Goal: Feedback & Contribution: Contribute content

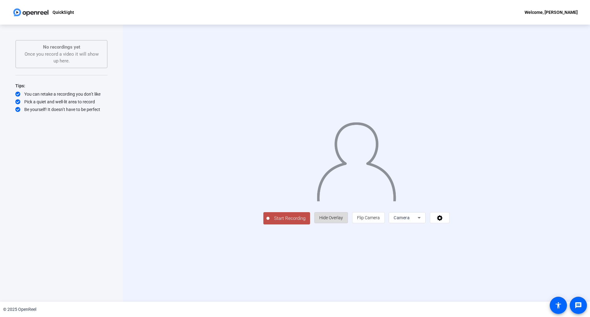
click at [343, 220] on span "Hide Overlay" at bounding box center [331, 217] width 24 height 5
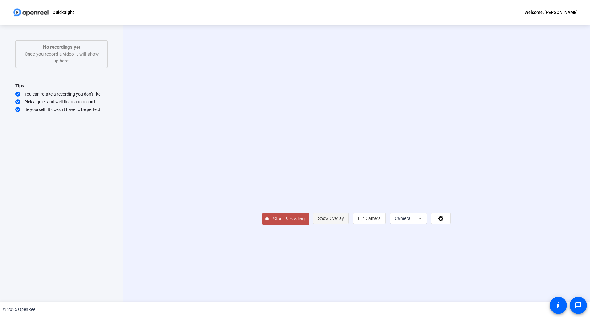
click at [344, 221] on span "Show Overlay" at bounding box center [331, 218] width 26 height 5
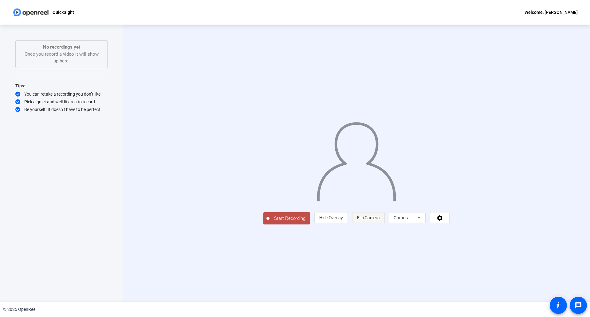
click at [380, 220] on span "Flip Camera" at bounding box center [368, 217] width 23 height 5
click at [418, 221] on div "Camera" at bounding box center [406, 217] width 24 height 7
click at [480, 301] on span "Screen And Camera" at bounding box center [485, 301] width 32 height 15
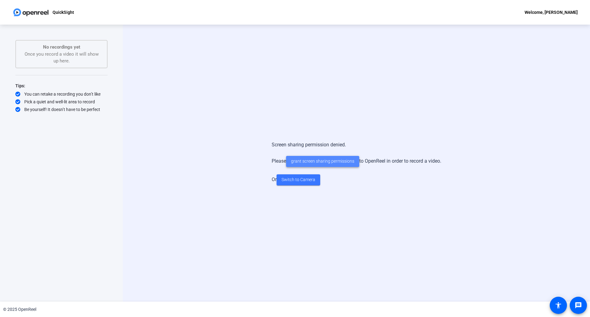
click at [341, 163] on span "grant screen sharing permissions" at bounding box center [322, 161] width 63 height 6
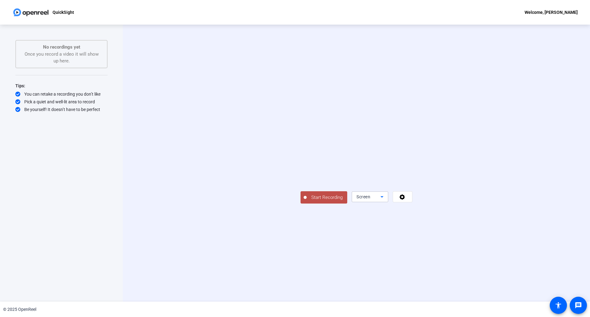
click at [386, 200] on icon at bounding box center [381, 196] width 7 height 7
click at [486, 303] on span "Screen And Camera" at bounding box center [485, 301] width 32 height 15
click at [405, 200] on icon at bounding box center [402, 197] width 6 height 6
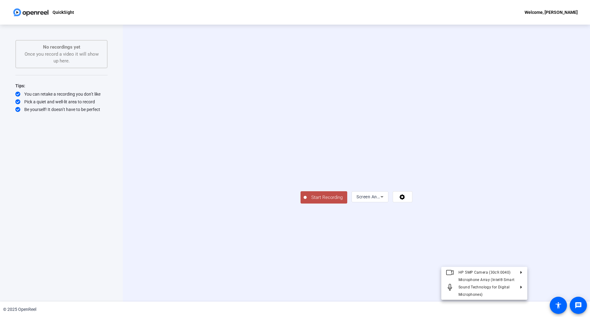
click at [517, 261] on div at bounding box center [295, 158] width 590 height 317
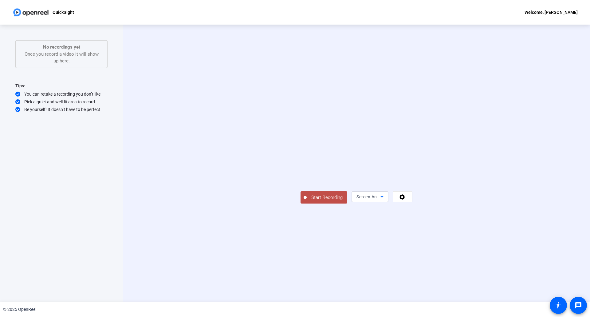
click at [397, 199] on span "Screen And Camera" at bounding box center [376, 196] width 40 height 5
click at [484, 275] on mat-option "Camera" at bounding box center [484, 273] width 37 height 12
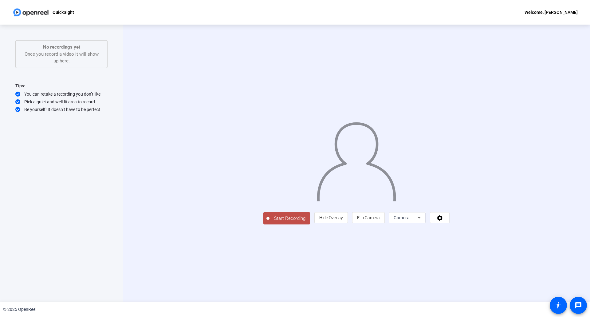
click at [269, 222] on span "Start Recording" at bounding box center [289, 218] width 41 height 7
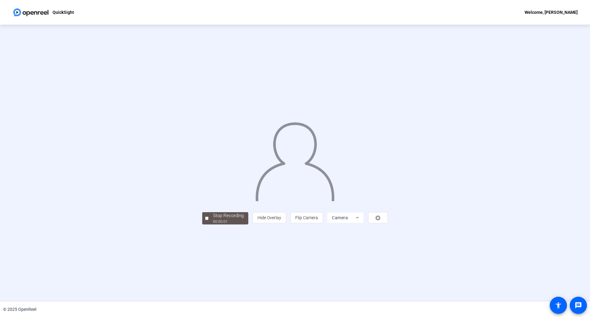
click at [364, 223] on mat-form-field "Camera" at bounding box center [345, 217] width 37 height 11
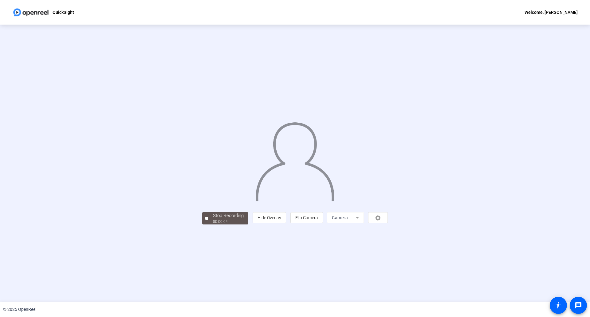
click at [364, 223] on mat-form-field "Camera" at bounding box center [345, 217] width 37 height 11
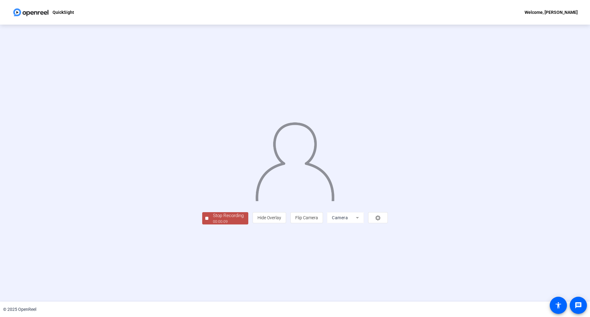
click at [364, 223] on mat-form-field "Camera" at bounding box center [345, 217] width 37 height 11
click at [318, 220] on span "Flip Camera" at bounding box center [306, 217] width 23 height 5
click at [281, 220] on span "Hide Overlay" at bounding box center [270, 217] width 24 height 5
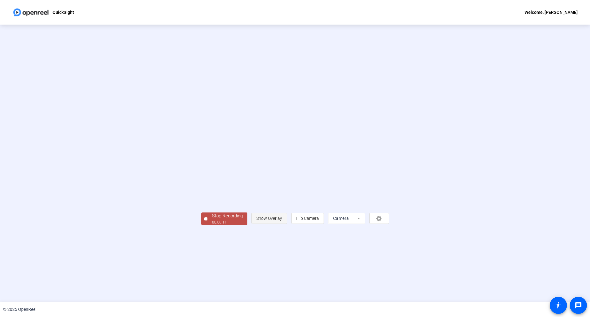
click at [282, 221] on span "Show Overlay" at bounding box center [269, 218] width 26 height 5
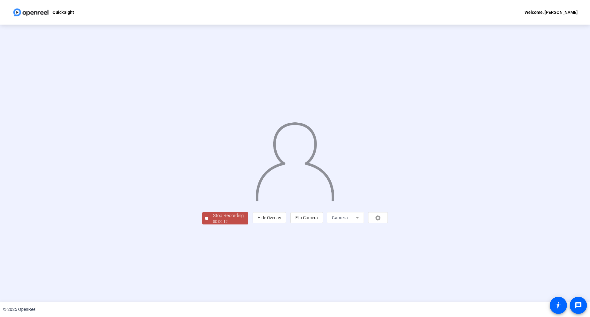
click at [364, 223] on mat-form-field "Camera" at bounding box center [345, 217] width 37 height 11
click at [213, 219] on div "Stop Recording" at bounding box center [228, 215] width 31 height 7
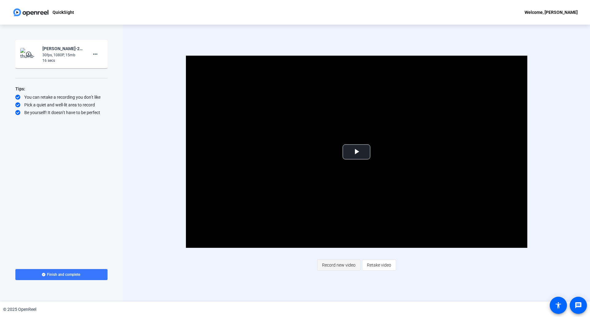
click at [352, 267] on span "Record new video" at bounding box center [338, 265] width 33 height 12
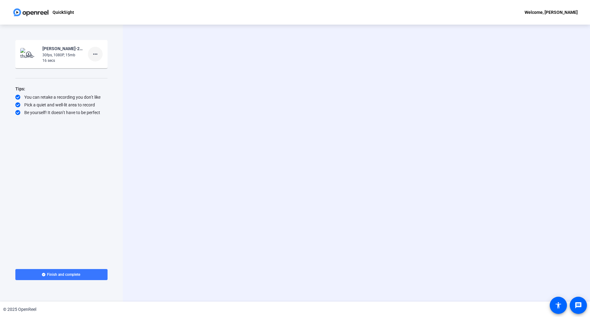
click at [98, 55] on mat-icon "more_horiz" at bounding box center [95, 53] width 7 height 7
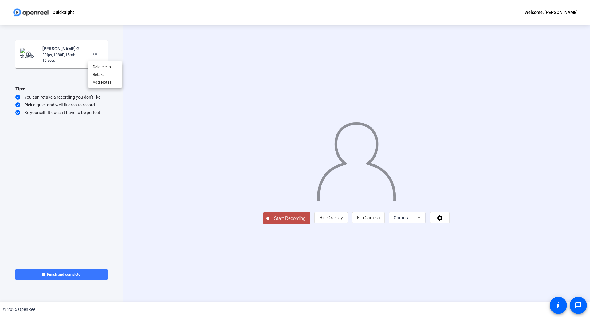
click at [155, 147] on div at bounding box center [295, 158] width 590 height 317
click at [96, 55] on mat-icon "more_horiz" at bounding box center [95, 53] width 7 height 7
click at [104, 65] on span "Delete clip" at bounding box center [105, 66] width 25 height 7
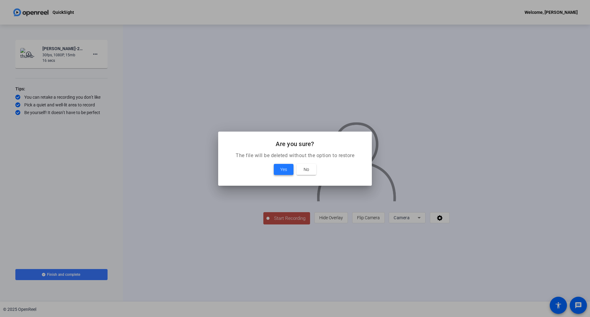
click at [282, 169] on span "Yes" at bounding box center [283, 169] width 7 height 7
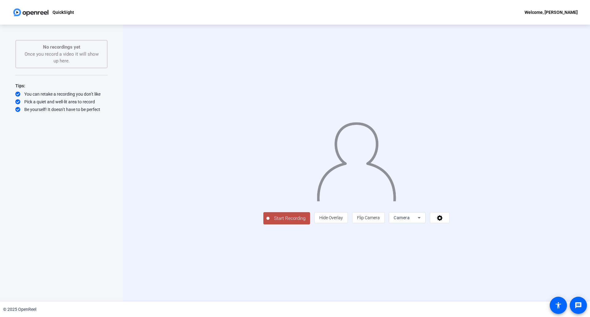
click at [421, 223] on div "Camera" at bounding box center [407, 217] width 27 height 11
click at [487, 302] on span "Screen And Camera" at bounding box center [485, 301] width 32 height 15
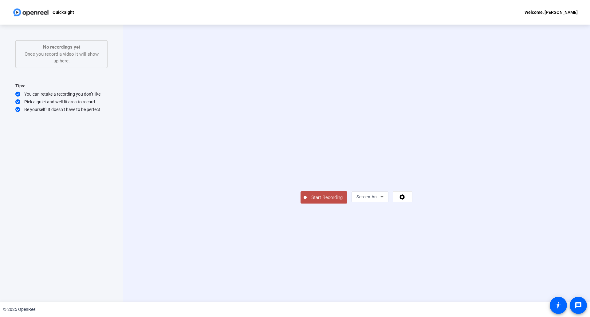
drag, startPoint x: 494, startPoint y: 240, endPoint x: 446, endPoint y: 216, distance: 53.3
click at [412, 185] on div at bounding box center [357, 154] width 112 height 63
click at [307, 201] on span "Start Recording" at bounding box center [327, 197] width 41 height 7
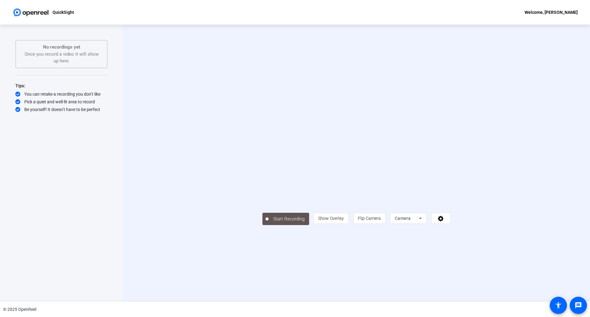
click at [184, 162] on div "Start Recording person Show Overlay flip Flip Camera Camera" at bounding box center [356, 163] width 397 height 124
click at [444, 221] on icon at bounding box center [440, 218] width 7 height 6
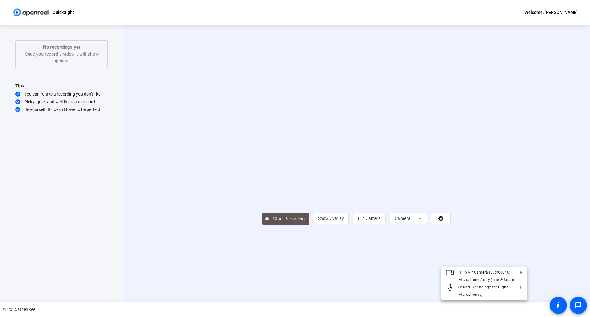
click at [519, 262] on div at bounding box center [295, 158] width 590 height 317
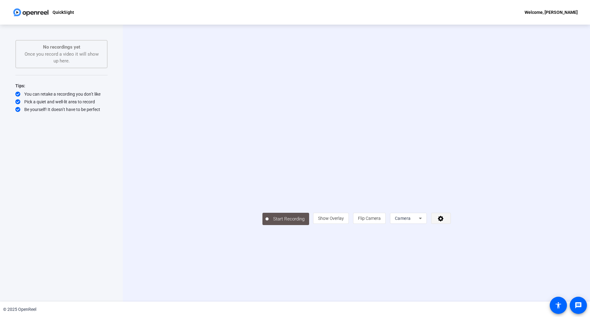
click at [444, 221] on icon at bounding box center [440, 218] width 7 height 6
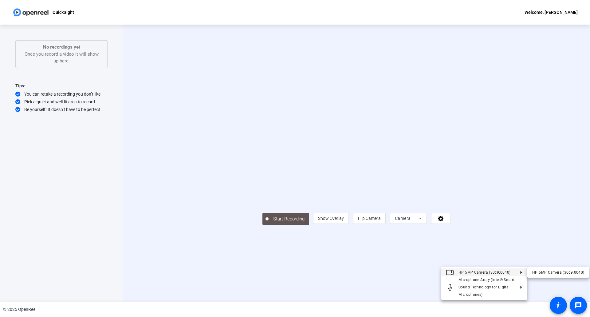
click at [549, 184] on div at bounding box center [295, 158] width 590 height 317
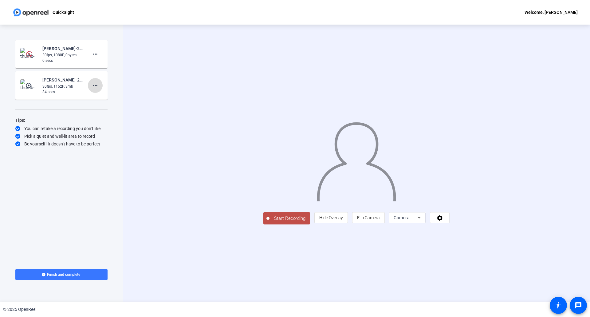
click at [98, 84] on mat-icon "more_horiz" at bounding box center [95, 85] width 7 height 7
click at [93, 83] on div at bounding box center [295, 158] width 590 height 317
click at [28, 84] on mat-icon "play_circle_outline" at bounding box center [29, 85] width 7 height 6
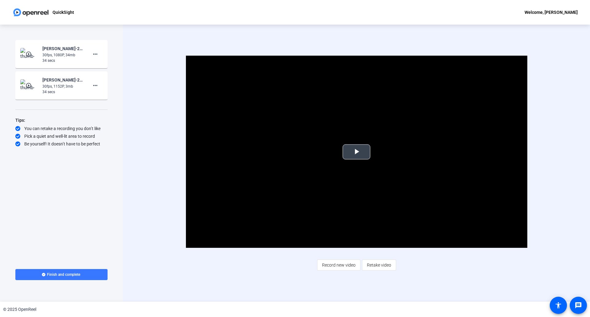
click at [356, 152] on span "Video Player" at bounding box center [356, 152] width 0 height 0
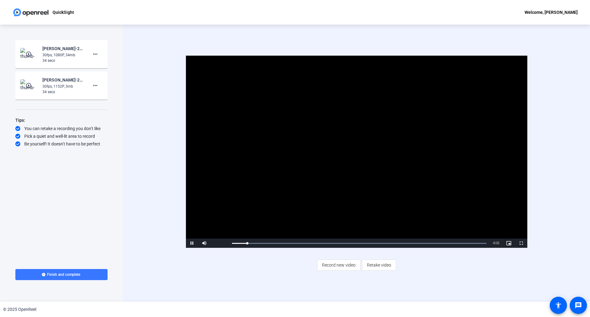
click at [555, 181] on div "Video Player is loading. Play Video Pause Mute Current Time 0:02 / Duration 0:3…" at bounding box center [356, 163] width 467 height 277
click at [64, 57] on div "30fps, 1080P, 34mb" at bounding box center [62, 55] width 41 height 6
click at [95, 54] on mat-icon "more_horiz" at bounding box center [95, 53] width 7 height 7
click at [95, 54] on div at bounding box center [295, 158] width 590 height 317
click at [92, 53] on mat-icon "more_horiz" at bounding box center [95, 53] width 7 height 7
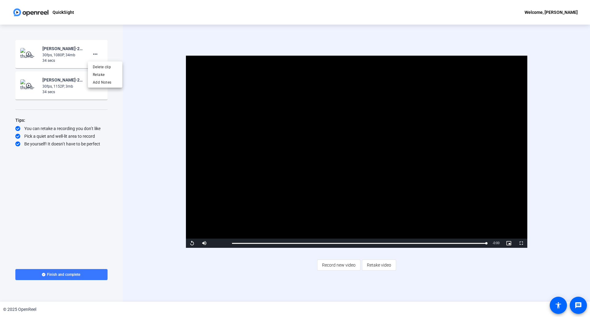
click at [64, 67] on div at bounding box center [295, 158] width 590 height 317
click at [93, 84] on mat-icon "more_horiz" at bounding box center [95, 85] width 7 height 7
click at [96, 85] on div at bounding box center [295, 158] width 590 height 317
click at [78, 188] on div "Start Recording play_circle_outline Kevin Patel-2025 Science Fair-QuickSight-17…" at bounding box center [61, 149] width 92 height 218
click at [93, 88] on mat-icon "more_horiz" at bounding box center [95, 85] width 7 height 7
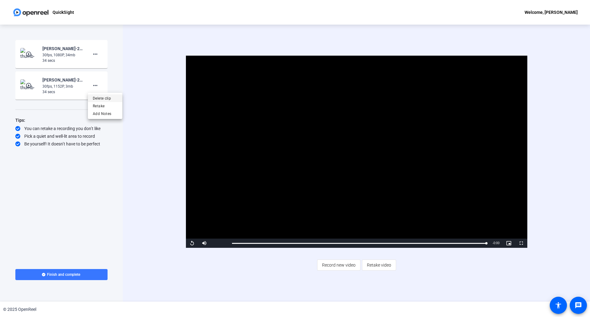
click at [99, 99] on span "Delete clip" at bounding box center [105, 98] width 25 height 7
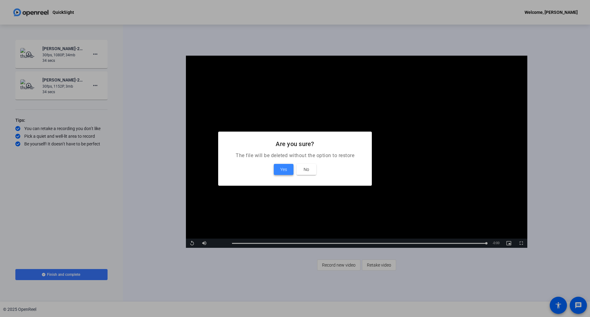
click at [285, 170] on span "Yes" at bounding box center [283, 169] width 7 height 7
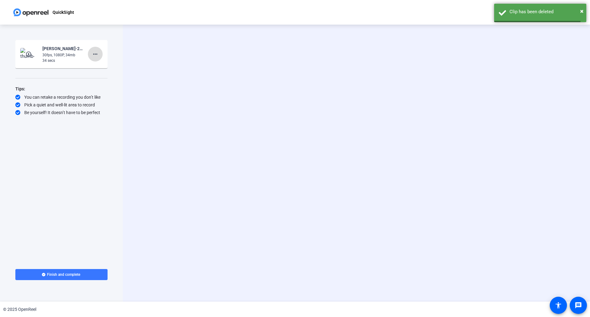
click at [94, 55] on mat-icon "more_horiz" at bounding box center [95, 53] width 7 height 7
click at [105, 66] on span "Delete clip" at bounding box center [105, 66] width 25 height 7
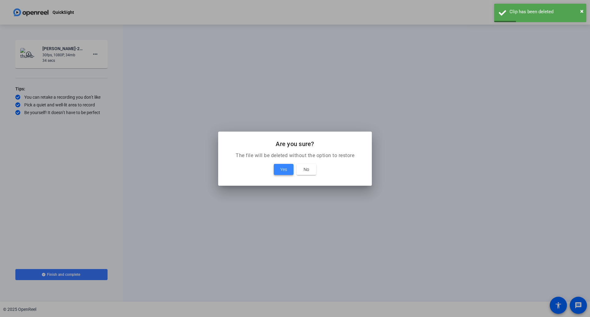
click at [286, 171] on span "Yes" at bounding box center [283, 169] width 7 height 7
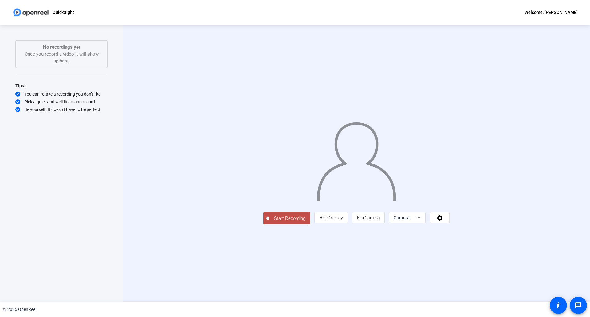
click at [263, 206] on div at bounding box center [356, 154] width 186 height 105
click at [410, 220] on span "Camera" at bounding box center [402, 217] width 16 height 5
click at [487, 303] on span "Screen And Camera" at bounding box center [485, 301] width 32 height 15
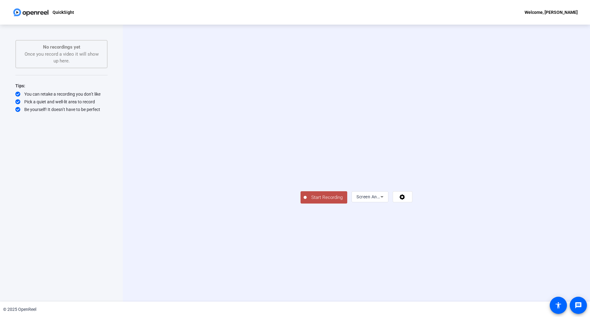
click at [307, 201] on span "Start Recording" at bounding box center [327, 197] width 41 height 7
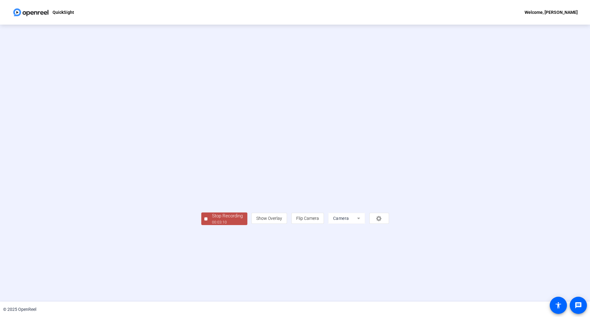
click at [207, 225] on span "Stop Recording 00:03:10" at bounding box center [227, 218] width 40 height 13
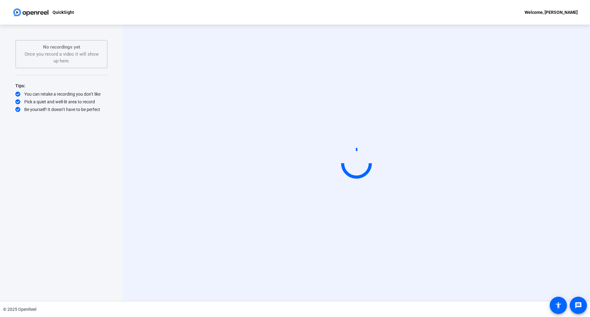
click at [544, 181] on div "Start Recording person Show Overlay flip Flip Camera Camera" at bounding box center [356, 163] width 397 height 52
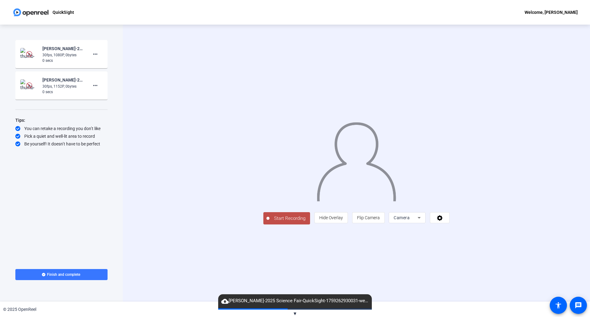
click at [567, 168] on div "Start Recording person Hide Overlay flip Flip Camera Camera" at bounding box center [356, 163] width 467 height 277
click at [295, 313] on span "▼" at bounding box center [295, 314] width 5 height 6
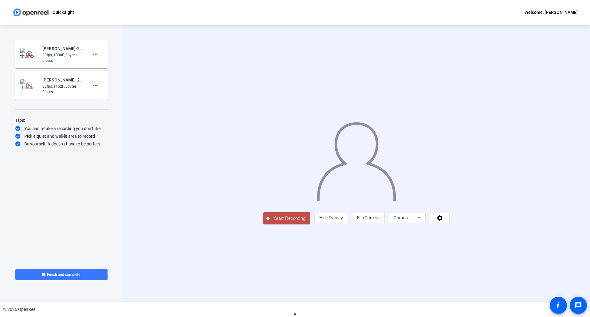
click at [295, 313] on span "▲" at bounding box center [295, 314] width 5 height 6
click at [94, 86] on mat-icon "more_horiz" at bounding box center [95, 85] width 7 height 7
click at [137, 82] on div at bounding box center [295, 158] width 590 height 317
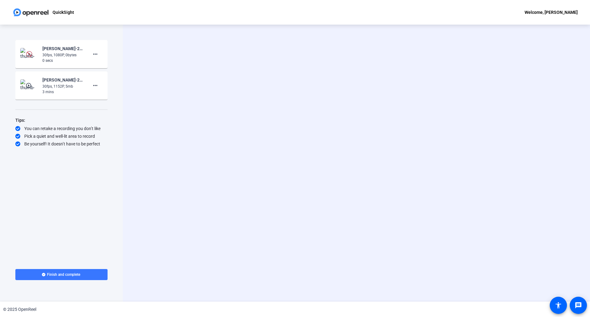
click at [28, 83] on mat-icon "play_circle_outline" at bounding box center [29, 85] width 7 height 6
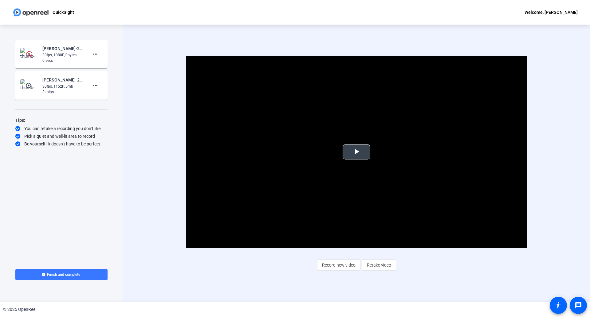
click at [356, 152] on span "Video Player" at bounding box center [356, 152] width 0 height 0
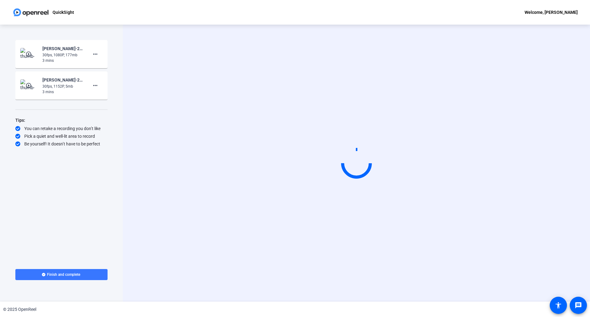
click at [29, 54] on mat-icon "play_circle_outline" at bounding box center [29, 54] width 7 height 6
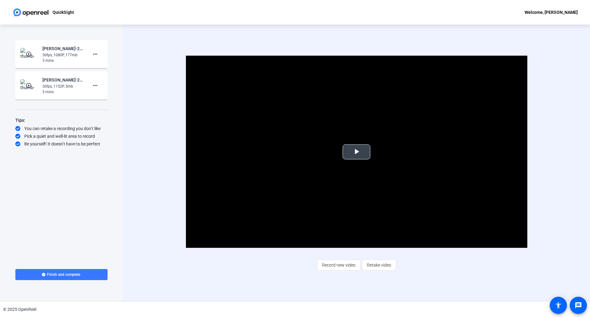
click at [356, 152] on span "Video Player" at bounding box center [356, 152] width 0 height 0
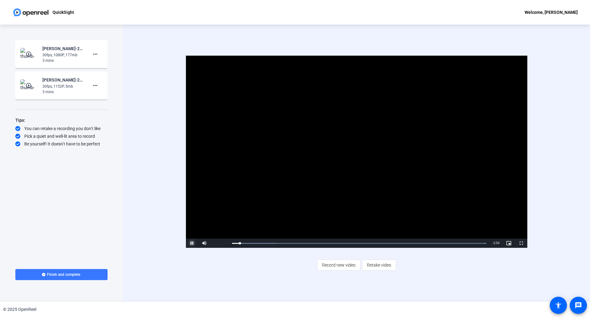
click at [191, 243] on span "Video Player" at bounding box center [192, 243] width 12 height 0
click at [96, 56] on mat-icon "more_horiz" at bounding box center [95, 53] width 7 height 7
click at [101, 66] on span "Delete clip" at bounding box center [105, 66] width 25 height 7
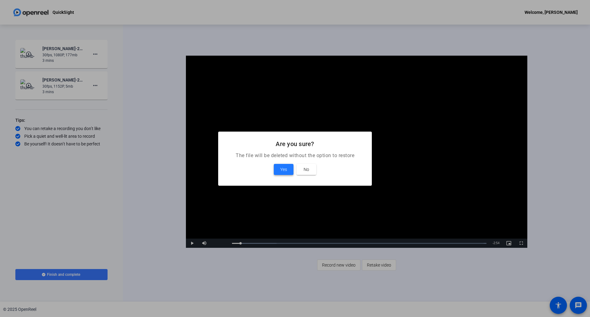
click at [291, 171] on span at bounding box center [284, 169] width 20 height 15
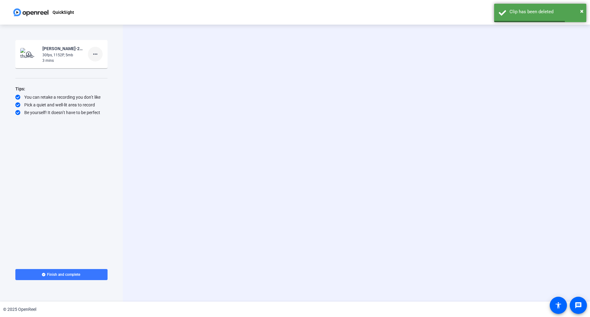
click at [99, 56] on span at bounding box center [95, 54] width 15 height 15
click at [97, 53] on mat-icon "more_horiz" at bounding box center [95, 53] width 7 height 7
click at [98, 54] on mat-icon "more_horiz" at bounding box center [95, 53] width 7 height 7
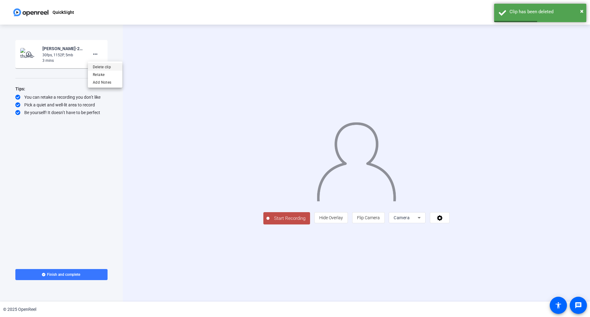
click at [103, 65] on span "Delete clip" at bounding box center [105, 66] width 25 height 7
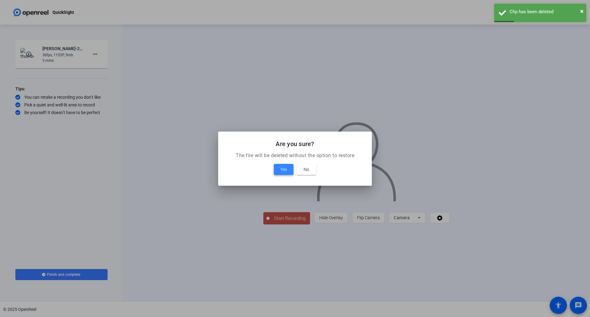
click at [283, 172] on button "Yes" at bounding box center [284, 169] width 20 height 11
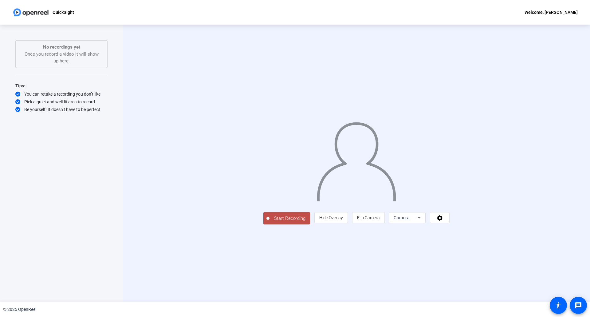
click at [410, 220] on span "Camera" at bounding box center [402, 217] width 16 height 5
click at [477, 304] on span "Screen And Camera" at bounding box center [485, 301] width 32 height 15
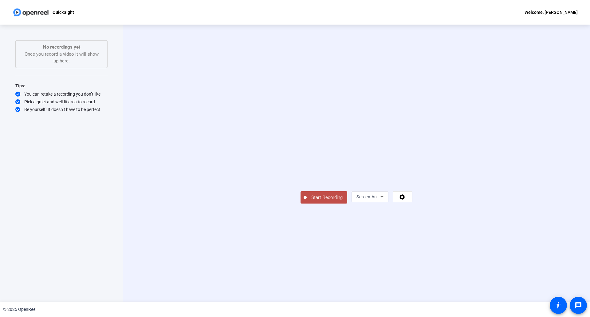
click at [307, 201] on span "Start Recording" at bounding box center [327, 197] width 41 height 7
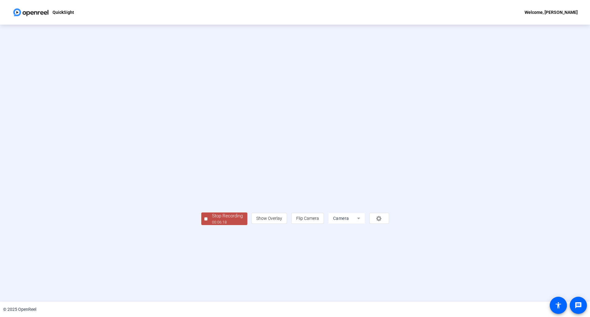
click at [212, 225] on div "00:06:18" at bounding box center [227, 222] width 31 height 6
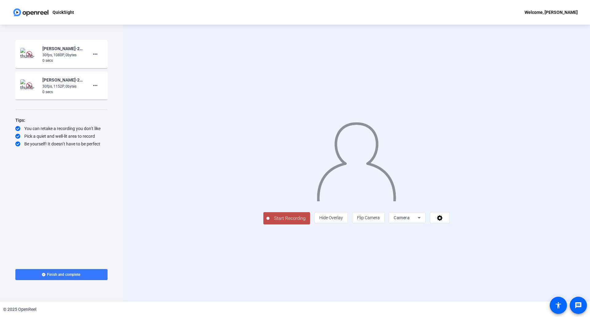
click at [60, 170] on div "Start Recording [PERSON_NAME]-2025 Science Fair-QuickSight-1759263406424-webcam…" at bounding box center [61, 149] width 92 height 218
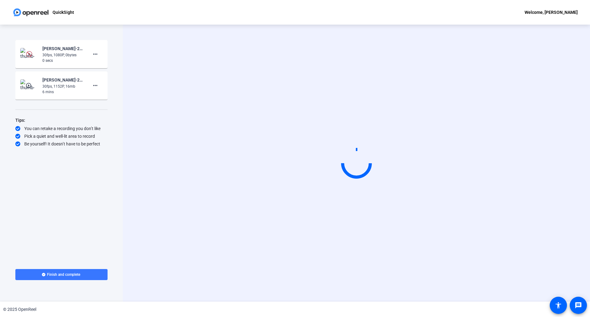
click at [31, 83] on mat-icon "play_circle_outline" at bounding box center [29, 85] width 7 height 6
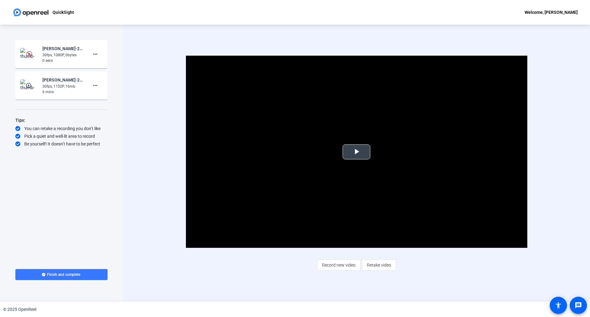
click at [356, 152] on span "Video Player" at bounding box center [356, 152] width 0 height 0
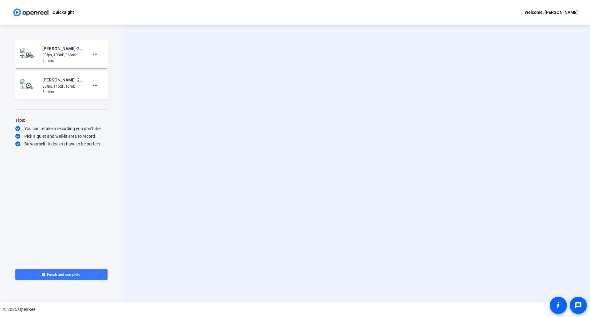
click at [58, 54] on div "30fps, 1080P, 366mb" at bounding box center [62, 55] width 41 height 6
click at [27, 56] on mat-icon "play_circle_outline" at bounding box center [29, 54] width 7 height 6
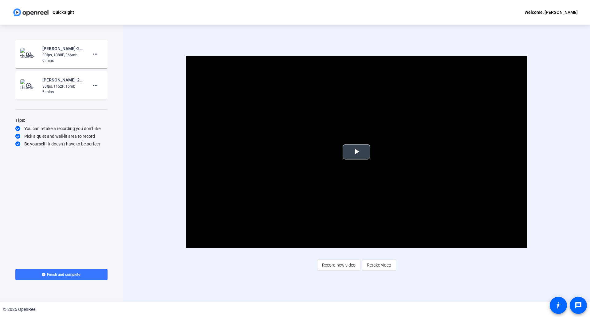
click at [356, 152] on span "Video Player" at bounding box center [356, 152] width 0 height 0
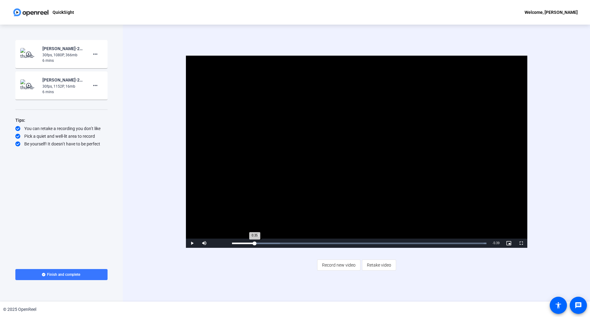
drag, startPoint x: 238, startPoint y: 244, endPoint x: 256, endPoint y: 244, distance: 17.2
click at [255, 244] on div "0:35" at bounding box center [243, 243] width 23 height 2
drag, startPoint x: 257, startPoint y: 244, endPoint x: 272, endPoint y: 243, distance: 15.7
click at [258, 243] on div "0:36" at bounding box center [245, 243] width 26 height 2
drag, startPoint x: 272, startPoint y: 243, endPoint x: 248, endPoint y: 245, distance: 24.0
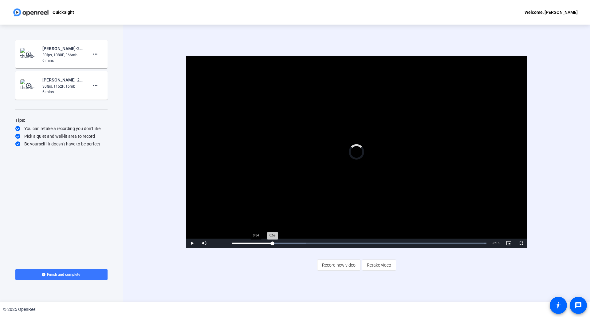
click at [248, 245] on div "Loaded : 100.00% 0:34 0:59" at bounding box center [359, 242] width 261 height 9
drag, startPoint x: 249, startPoint y: 243, endPoint x: 297, endPoint y: 244, distance: 47.6
click at [296, 244] on div "Loaded : 100.00% 1:32 1:24" at bounding box center [359, 242] width 261 height 9
drag, startPoint x: 297, startPoint y: 244, endPoint x: 344, endPoint y: 245, distance: 46.7
click at [344, 245] on div "Loaded : 100.00% 1:58 1:35" at bounding box center [359, 242] width 261 height 9
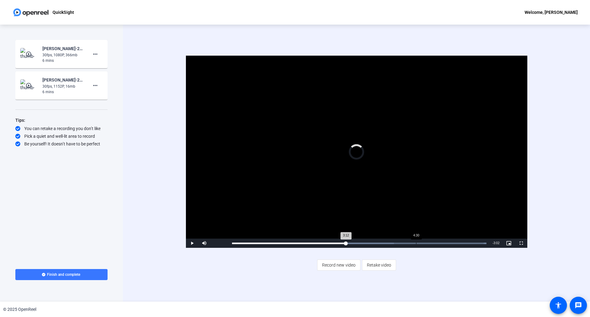
drag, startPoint x: 344, startPoint y: 243, endPoint x: 418, endPoint y: 244, distance: 73.4
click at [418, 244] on div "Loaded : 100.00% 4:30 3:12" at bounding box center [359, 242] width 261 height 9
drag, startPoint x: 420, startPoint y: 244, endPoint x: 495, endPoint y: 245, distance: 75.0
click at [495, 245] on div "Play Mute Current Time 4:37 / Duration 6:14 Loaded : 100.00% 5:43 5:33 Stream T…" at bounding box center [356, 242] width 341 height 9
drag, startPoint x: 486, startPoint y: 244, endPoint x: 469, endPoint y: 244, distance: 16.9
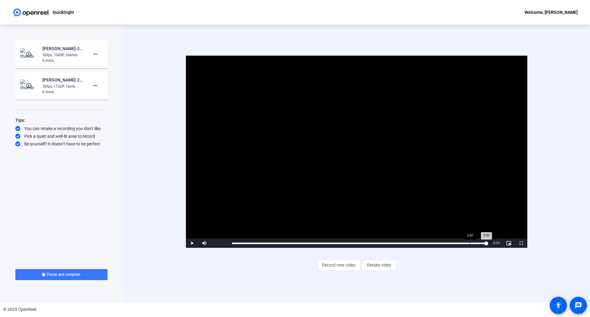
click at [469, 244] on div "Loaded : 100.00% 5:50 5:50" at bounding box center [359, 243] width 254 height 2
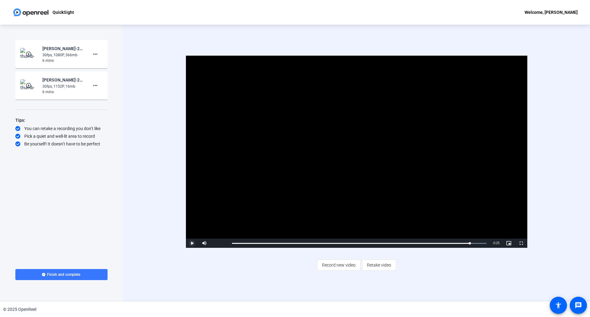
click at [189, 243] on span "Video Player" at bounding box center [192, 243] width 12 height 0
click at [192, 243] on span "Video Player" at bounding box center [192, 243] width 12 height 0
click at [61, 275] on span "Finish and complete" at bounding box center [63, 274] width 33 height 5
